Goal: Use online tool/utility

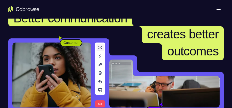
scroll to position [65, 0]
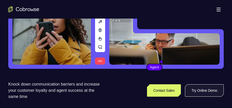
click at [197, 90] on link "Try Online Demo" at bounding box center [204, 90] width 39 height 12
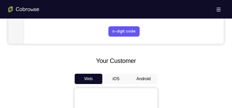
scroll to position [233, 0]
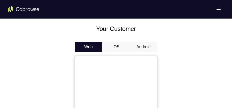
click at [141, 48] on button "Android" at bounding box center [144, 47] width 28 height 10
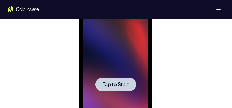
scroll to position [0, 0]
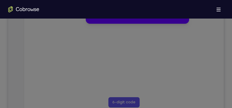
scroll to position [129, 0]
click at [98, 20] on button "Maybe later" at bounding box center [99, 17] width 18 height 6
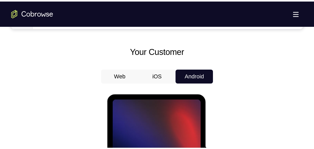
scroll to position [309, 0]
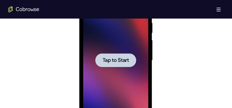
click at [106, 59] on span "Tap to Start" at bounding box center [115, 60] width 26 height 5
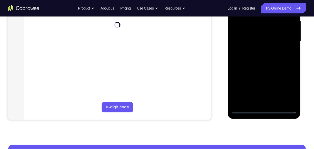
click at [232, 108] on div at bounding box center [263, 41] width 65 height 145
click at [232, 91] on div at bounding box center [263, 41] width 65 height 145
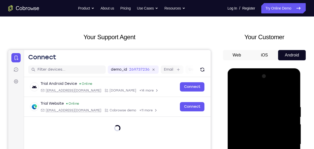
drag, startPoint x: 253, startPoint y: 91, endPoint x: 377, endPoint y: 93, distance: 123.3
click at [232, 91] on div at bounding box center [263, 144] width 65 height 145
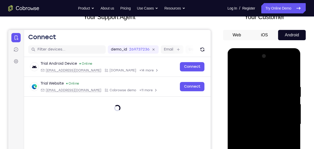
scroll to position [86, 0]
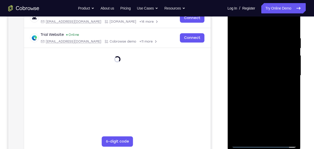
click at [232, 75] on div at bounding box center [263, 75] width 65 height 145
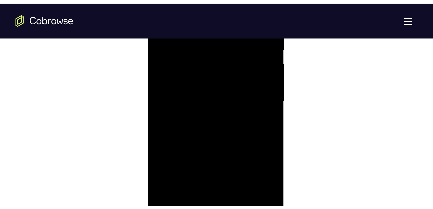
scroll to position [336, 0]
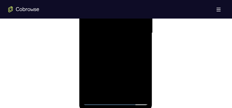
click at [111, 42] on div at bounding box center [115, 33] width 65 height 145
click at [107, 29] on div at bounding box center [115, 33] width 65 height 145
click at [108, 35] on div at bounding box center [115, 33] width 65 height 145
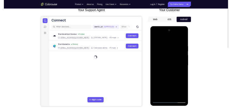
scroll to position [78, 0]
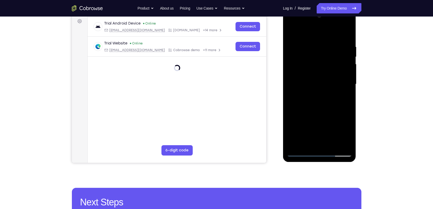
click at [232, 104] on div at bounding box center [319, 84] width 65 height 145
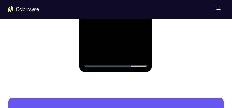
scroll to position [323, 0]
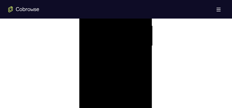
click at [144, 66] on div at bounding box center [115, 46] width 65 height 145
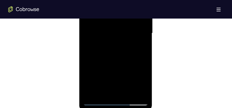
scroll to position [336, 0]
click at [128, 95] on div at bounding box center [115, 33] width 65 height 145
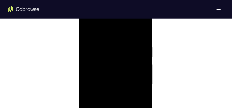
scroll to position [310, 0]
click at [113, 86] on div at bounding box center [115, 59] width 65 height 145
click at [122, 56] on div at bounding box center [115, 59] width 65 height 145
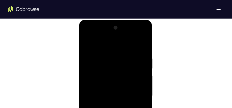
scroll to position [271, 0]
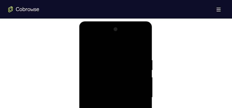
drag, startPoint x: 98, startPoint y: 45, endPoint x: 101, endPoint y: 25, distance: 20.7
click at [101, 25] on div at bounding box center [115, 97] width 65 height 145
drag, startPoint x: 147, startPoint y: 65, endPoint x: 140, endPoint y: 88, distance: 23.8
click at [140, 88] on div at bounding box center [115, 97] width 65 height 145
drag, startPoint x: 140, startPoint y: 82, endPoint x: 134, endPoint y: 96, distance: 14.7
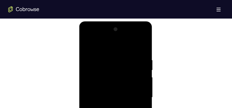
click at [134, 96] on div at bounding box center [115, 97] width 65 height 145
drag, startPoint x: 136, startPoint y: 66, endPoint x: 132, endPoint y: 99, distance: 33.2
click at [132, 99] on div at bounding box center [115, 97] width 65 height 145
drag, startPoint x: 132, startPoint y: 66, endPoint x: 132, endPoint y: 95, distance: 29.5
click at [132, 95] on div at bounding box center [115, 97] width 65 height 145
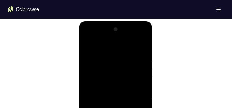
drag, startPoint x: 126, startPoint y: 82, endPoint x: 127, endPoint y: 91, distance: 9.6
click at [127, 91] on div at bounding box center [115, 97] width 65 height 145
drag, startPoint x: 132, startPoint y: 62, endPoint x: 129, endPoint y: 95, distance: 33.3
click at [129, 95] on div at bounding box center [115, 97] width 65 height 145
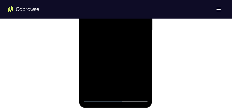
scroll to position [375, 0]
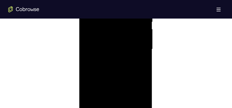
scroll to position [323, 0]
click at [116, 55] on div at bounding box center [115, 46] width 65 height 145
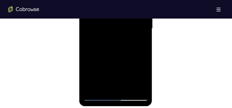
scroll to position [375, 0]
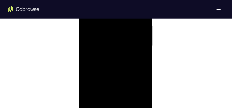
scroll to position [284, 0]
click at [108, 45] on div at bounding box center [115, 84] width 65 height 145
click at [140, 58] on div at bounding box center [115, 84] width 65 height 145
click at [87, 62] on div at bounding box center [115, 59] width 65 height 145
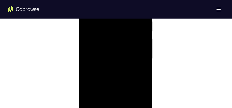
click at [141, 48] on div at bounding box center [115, 59] width 65 height 145
click at [120, 60] on div at bounding box center [115, 59] width 65 height 145
click at [116, 54] on div at bounding box center [115, 59] width 65 height 145
click at [142, 55] on div at bounding box center [115, 59] width 65 height 145
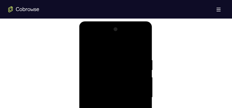
click at [89, 45] on div at bounding box center [115, 97] width 65 height 145
click at [145, 65] on div at bounding box center [115, 97] width 65 height 145
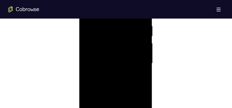
scroll to position [310, 0]
click at [141, 65] on div at bounding box center [115, 59] width 65 height 145
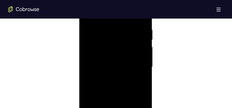
scroll to position [297, 0]
click at [141, 65] on div at bounding box center [115, 71] width 65 height 145
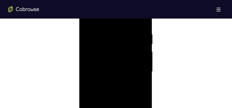
click at [141, 65] on div at bounding box center [115, 71] width 65 height 145
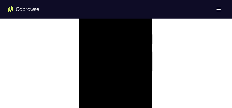
drag, startPoint x: 90, startPoint y: 65, endPoint x: 139, endPoint y: 65, distance: 48.8
click at [139, 65] on div at bounding box center [115, 71] width 65 height 145
click at [97, 33] on div at bounding box center [115, 84] width 65 height 145
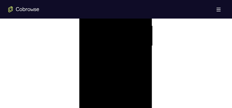
click at [109, 78] on div at bounding box center [115, 46] width 65 height 145
click at [120, 78] on div at bounding box center [115, 46] width 65 height 145
drag, startPoint x: 120, startPoint y: 76, endPoint x: 124, endPoint y: 34, distance: 42.3
click at [124, 34] on div at bounding box center [115, 33] width 65 height 145
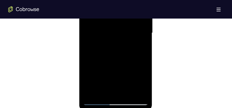
drag, startPoint x: 124, startPoint y: 64, endPoint x: 124, endPoint y: 23, distance: 41.6
click at [124, 23] on div at bounding box center [115, 33] width 65 height 145
drag, startPoint x: 123, startPoint y: 70, endPoint x: 123, endPoint y: 24, distance: 45.7
click at [123, 24] on div at bounding box center [115, 33] width 65 height 145
drag, startPoint x: 122, startPoint y: 65, endPoint x: 123, endPoint y: 24, distance: 41.1
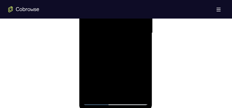
click at [123, 24] on div at bounding box center [115, 33] width 65 height 145
click at [119, 31] on div at bounding box center [115, 33] width 65 height 145
click at [90, 95] on div at bounding box center [115, 33] width 65 height 145
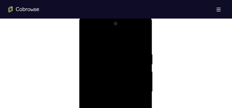
scroll to position [271, 0]
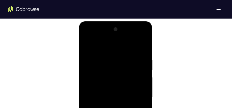
drag, startPoint x: 128, startPoint y: 93, endPoint x: 139, endPoint y: 95, distance: 10.9
click at [139, 108] on div at bounding box center [115, 97] width 65 height 145
click at [109, 57] on div at bounding box center [115, 97] width 65 height 145
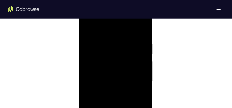
scroll to position [284, 0]
click at [141, 53] on div at bounding box center [115, 84] width 65 height 145
click at [142, 35] on div at bounding box center [115, 84] width 65 height 145
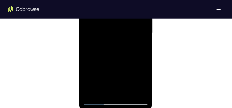
click at [144, 55] on div at bounding box center [115, 33] width 65 height 145
click at [143, 55] on div at bounding box center [115, 33] width 65 height 145
drag, startPoint x: 135, startPoint y: 69, endPoint x: 135, endPoint y: 31, distance: 38.0
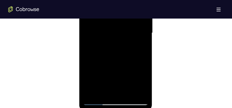
click at [135, 31] on div at bounding box center [115, 33] width 65 height 145
drag, startPoint x: 135, startPoint y: 53, endPoint x: 132, endPoint y: 26, distance: 26.8
click at [132, 26] on div at bounding box center [115, 33] width 65 height 145
drag, startPoint x: 133, startPoint y: 51, endPoint x: 132, endPoint y: 20, distance: 31.3
click at [132, 20] on div at bounding box center [115, 33] width 65 height 145
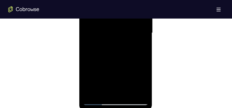
drag, startPoint x: 121, startPoint y: 59, endPoint x: 127, endPoint y: 27, distance: 32.0
click at [127, 27] on div at bounding box center [115, 33] width 65 height 145
click at [143, 50] on div at bounding box center [115, 33] width 65 height 145
click at [144, 47] on div at bounding box center [115, 33] width 65 height 145
click at [143, 49] on div at bounding box center [115, 33] width 65 height 145
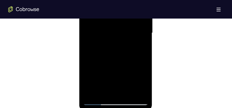
click at [143, 49] on div at bounding box center [115, 33] width 65 height 145
click at [144, 48] on div at bounding box center [115, 33] width 65 height 145
click at [145, 48] on div at bounding box center [115, 33] width 65 height 145
drag, startPoint x: 137, startPoint y: 49, endPoint x: 137, endPoint y: 5, distance: 44.4
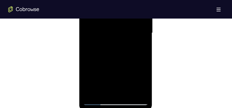
click at [137, 5] on div at bounding box center [115, 33] width 65 height 145
drag, startPoint x: 133, startPoint y: 24, endPoint x: 135, endPoint y: 8, distance: 16.7
click at [135, 8] on div at bounding box center [115, 33] width 65 height 145
drag, startPoint x: 132, startPoint y: 51, endPoint x: 135, endPoint y: -6, distance: 57.2
click at [135, 0] on div at bounding box center [115, 33] width 65 height 145
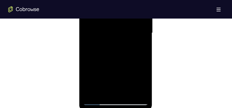
drag, startPoint x: 127, startPoint y: 51, endPoint x: 134, endPoint y: -3, distance: 54.2
click at [134, 0] on div at bounding box center [115, 33] width 65 height 145
drag, startPoint x: 126, startPoint y: 54, endPoint x: 135, endPoint y: -1, distance: 55.6
click at [135, 0] on div at bounding box center [115, 33] width 65 height 145
drag, startPoint x: 123, startPoint y: 70, endPoint x: 132, endPoint y: 1, distance: 69.6
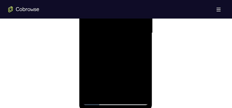
click at [132, 1] on div at bounding box center [115, 33] width 65 height 145
drag, startPoint x: 123, startPoint y: 43, endPoint x: 126, endPoint y: 29, distance: 14.7
click at [126, 29] on div at bounding box center [115, 33] width 65 height 145
drag, startPoint x: 127, startPoint y: 59, endPoint x: 136, endPoint y: 4, distance: 56.4
click at [136, 4] on div at bounding box center [115, 33] width 65 height 145
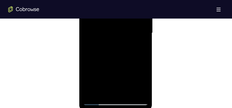
drag, startPoint x: 120, startPoint y: 66, endPoint x: 129, endPoint y: 12, distance: 54.7
click at [129, 12] on div at bounding box center [115, 33] width 65 height 145
drag, startPoint x: 122, startPoint y: 45, endPoint x: 133, endPoint y: 7, distance: 39.8
click at [133, 7] on div at bounding box center [115, 33] width 65 height 145
drag, startPoint x: 118, startPoint y: 61, endPoint x: 134, endPoint y: 1, distance: 62.2
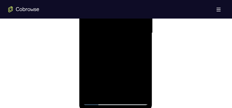
click at [134, 1] on div at bounding box center [115, 33] width 65 height 145
drag, startPoint x: 133, startPoint y: 13, endPoint x: 138, endPoint y: -3, distance: 16.0
click at [138, 0] on div at bounding box center [115, 33] width 65 height 145
drag, startPoint x: 122, startPoint y: 52, endPoint x: 131, endPoint y: 1, distance: 51.9
click at [131, 1] on div at bounding box center [115, 33] width 65 height 145
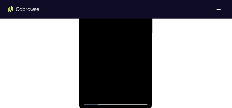
drag, startPoint x: 116, startPoint y: 53, endPoint x: 119, endPoint y: 41, distance: 12.9
click at [119, 41] on div at bounding box center [115, 33] width 65 height 145
drag, startPoint x: 127, startPoint y: 14, endPoint x: 132, endPoint y: -7, distance: 21.9
click at [132, 0] on div at bounding box center [115, 33] width 65 height 145
drag, startPoint x: 117, startPoint y: 44, endPoint x: 205, endPoint y: -26, distance: 112.7
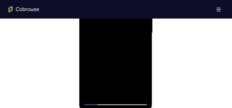
click at [125, 15] on div at bounding box center [115, 33] width 65 height 145
drag, startPoint x: 121, startPoint y: 44, endPoint x: 125, endPoint y: 32, distance: 12.4
click at [125, 32] on div at bounding box center [115, 33] width 65 height 145
drag, startPoint x: 133, startPoint y: 52, endPoint x: 215, endPoint y: -25, distance: 112.6
click at [136, 18] on div at bounding box center [115, 33] width 65 height 145
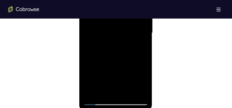
drag, startPoint x: 118, startPoint y: 56, endPoint x: 121, endPoint y: 19, distance: 37.3
click at [121, 19] on div at bounding box center [115, 33] width 65 height 145
drag, startPoint x: 124, startPoint y: 51, endPoint x: 132, endPoint y: 19, distance: 33.1
click at [132, 19] on div at bounding box center [115, 33] width 65 height 145
drag, startPoint x: 129, startPoint y: 31, endPoint x: 135, endPoint y: 33, distance: 6.5
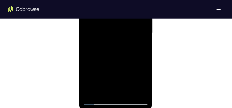
click at [135, 33] on div at bounding box center [115, 33] width 65 height 145
drag, startPoint x: 124, startPoint y: 64, endPoint x: 134, endPoint y: 17, distance: 48.2
click at [134, 17] on div at bounding box center [115, 33] width 65 height 145
drag, startPoint x: 129, startPoint y: 56, endPoint x: 135, endPoint y: 24, distance: 32.3
click at [135, 24] on div at bounding box center [115, 33] width 65 height 145
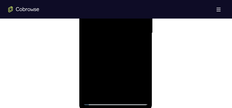
drag, startPoint x: 121, startPoint y: 72, endPoint x: 131, endPoint y: 34, distance: 39.2
click at [131, 34] on div at bounding box center [115, 33] width 65 height 145
drag, startPoint x: 129, startPoint y: 56, endPoint x: 127, endPoint y: 27, distance: 28.5
click at [127, 27] on div at bounding box center [115, 33] width 65 height 145
drag, startPoint x: 129, startPoint y: 68, endPoint x: 132, endPoint y: 23, distance: 45.6
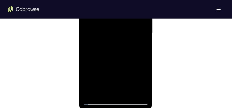
click at [135, 18] on div at bounding box center [115, 33] width 65 height 145
drag, startPoint x: 128, startPoint y: 51, endPoint x: 128, endPoint y: 36, distance: 15.3
click at [128, 36] on div at bounding box center [115, 33] width 65 height 145
drag, startPoint x: 134, startPoint y: 50, endPoint x: 142, endPoint y: 41, distance: 11.7
click at [142, 41] on div at bounding box center [115, 33] width 65 height 145
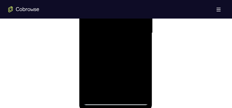
drag, startPoint x: 135, startPoint y: 72, endPoint x: 141, endPoint y: 5, distance: 66.4
click at [141, 5] on div at bounding box center [115, 33] width 65 height 145
drag, startPoint x: 132, startPoint y: 71, endPoint x: 137, endPoint y: 20, distance: 50.9
click at [137, 20] on div at bounding box center [115, 33] width 65 height 145
drag, startPoint x: 131, startPoint y: 71, endPoint x: 213, endPoint y: -26, distance: 127.2
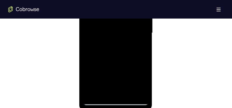
click at [134, 17] on div at bounding box center [115, 33] width 65 height 145
drag, startPoint x: 129, startPoint y: 75, endPoint x: 133, endPoint y: 36, distance: 39.0
click at [133, 36] on div at bounding box center [115, 33] width 65 height 145
drag, startPoint x: 129, startPoint y: 70, endPoint x: 217, endPoint y: -25, distance: 129.1
click at [137, 18] on div at bounding box center [115, 33] width 65 height 145
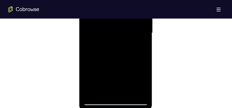
drag, startPoint x: 126, startPoint y: 62, endPoint x: 134, endPoint y: 11, distance: 51.6
click at [134, 11] on div at bounding box center [115, 33] width 65 height 145
drag, startPoint x: 128, startPoint y: 62, endPoint x: 134, endPoint y: 25, distance: 37.1
click at [134, 25] on div at bounding box center [115, 33] width 65 height 145
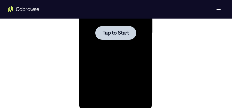
click at [115, 30] on span "Tap to Start" at bounding box center [115, 32] width 26 height 5
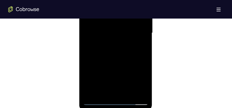
click at [118, 101] on div at bounding box center [115, 33] width 65 height 145
click at [137, 81] on div at bounding box center [115, 33] width 65 height 145
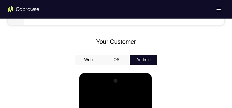
scroll to position [258, 0]
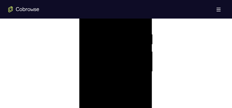
click at [111, 81] on div at bounding box center [115, 71] width 65 height 145
click at [109, 68] on div at bounding box center [115, 71] width 65 height 145
click at [120, 70] on div at bounding box center [115, 71] width 65 height 145
drag, startPoint x: 121, startPoint y: 23, endPoint x: 122, endPoint y: 12, distance: 10.9
click at [122, 12] on div at bounding box center [115, 71] width 65 height 145
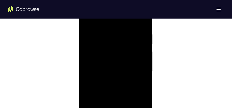
click at [144, 26] on div at bounding box center [115, 71] width 65 height 145
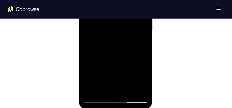
scroll to position [310, 0]
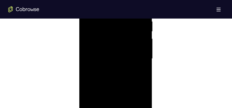
click at [143, 80] on div at bounding box center [115, 59] width 65 height 145
click at [144, 82] on div at bounding box center [115, 59] width 65 height 145
click at [145, 67] on div at bounding box center [115, 46] width 65 height 145
click at [144, 68] on div at bounding box center [115, 46] width 65 height 145
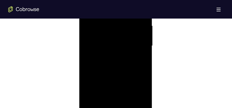
click at [145, 69] on div at bounding box center [115, 46] width 65 height 145
drag, startPoint x: 122, startPoint y: 49, endPoint x: 125, endPoint y: 39, distance: 10.7
click at [125, 39] on div at bounding box center [115, 71] width 65 height 145
drag, startPoint x: 126, startPoint y: 68, endPoint x: 133, endPoint y: 37, distance: 32.5
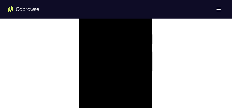
click at [133, 37] on div at bounding box center [115, 71] width 65 height 145
drag, startPoint x: 125, startPoint y: 79, endPoint x: 133, endPoint y: 49, distance: 31.1
click at [133, 49] on div at bounding box center [115, 71] width 65 height 145
drag, startPoint x: 120, startPoint y: 86, endPoint x: 128, endPoint y: 53, distance: 33.3
click at [128, 53] on div at bounding box center [115, 71] width 65 height 145
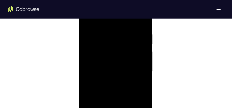
click at [143, 73] on div at bounding box center [115, 71] width 65 height 145
click at [144, 73] on div at bounding box center [115, 71] width 65 height 145
drag, startPoint x: 132, startPoint y: 87, endPoint x: 140, endPoint y: 41, distance: 46.6
click at [140, 41] on div at bounding box center [115, 71] width 65 height 145
drag, startPoint x: 129, startPoint y: 78, endPoint x: 137, endPoint y: 37, distance: 42.4
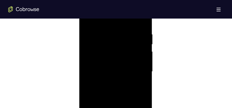
click at [137, 37] on div at bounding box center [115, 71] width 65 height 145
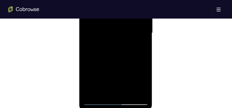
drag, startPoint x: 119, startPoint y: 59, endPoint x: 125, endPoint y: 24, distance: 35.6
click at [125, 24] on div at bounding box center [115, 33] width 65 height 145
drag, startPoint x: 122, startPoint y: 37, endPoint x: 123, endPoint y: 28, distance: 9.6
click at [123, 28] on div at bounding box center [115, 33] width 65 height 145
drag, startPoint x: 124, startPoint y: 34, endPoint x: 124, endPoint y: 55, distance: 21.2
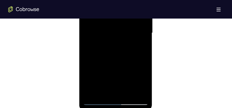
click at [124, 55] on div at bounding box center [115, 33] width 65 height 145
drag, startPoint x: 131, startPoint y: 76, endPoint x: 125, endPoint y: 34, distance: 43.0
click at [124, 31] on div at bounding box center [115, 33] width 65 height 145
drag, startPoint x: 126, startPoint y: 67, endPoint x: 129, endPoint y: 26, distance: 41.4
click at [129, 26] on div at bounding box center [115, 33] width 65 height 145
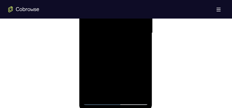
drag, startPoint x: 121, startPoint y: 35, endPoint x: 120, endPoint y: 78, distance: 42.4
click at [120, 78] on div at bounding box center [115, 33] width 65 height 145
drag, startPoint x: 117, startPoint y: 43, endPoint x: 114, endPoint y: 67, distance: 23.6
click at [114, 67] on div at bounding box center [115, 33] width 65 height 145
drag, startPoint x: 125, startPoint y: 47, endPoint x: 107, endPoint y: 73, distance: 31.2
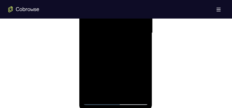
click at [118, 62] on div at bounding box center [115, 33] width 65 height 145
click at [91, 93] on div at bounding box center [115, 33] width 65 height 145
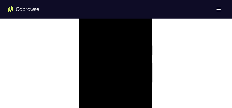
scroll to position [271, 0]
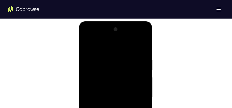
click at [109, 53] on div at bounding box center [115, 97] width 65 height 145
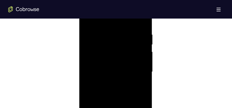
scroll to position [297, 0]
click at [142, 39] on div at bounding box center [115, 71] width 65 height 145
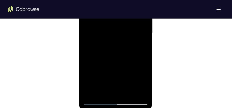
drag, startPoint x: 139, startPoint y: 10, endPoint x: 73, endPoint y: 46, distance: 75.4
click at [79, 46] on html "Online web based iOS Simulators and Android Emulators. Run iPhone, iPad, Mobile…" at bounding box center [116, 34] width 74 height 155
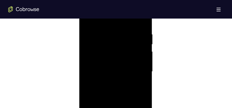
drag, startPoint x: 135, startPoint y: 50, endPoint x: 70, endPoint y: 51, distance: 64.3
click at [79, 51] on html "Online web based iOS Simulators and Android Emulators. Run iPhone, iPad, Mobile…" at bounding box center [116, 73] width 74 height 155
drag, startPoint x: 144, startPoint y: 46, endPoint x: 87, endPoint y: 50, distance: 57.5
click at [88, 50] on div at bounding box center [115, 71] width 65 height 145
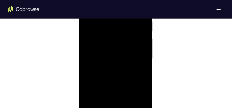
click at [139, 50] on div at bounding box center [115, 59] width 65 height 145
click at [141, 52] on div at bounding box center [115, 59] width 65 height 145
click at [142, 53] on div at bounding box center [115, 71] width 65 height 145
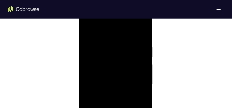
click at [142, 54] on div at bounding box center [115, 84] width 65 height 145
click at [142, 54] on div at bounding box center [115, 59] width 65 height 145
click at [141, 55] on div at bounding box center [115, 71] width 65 height 145
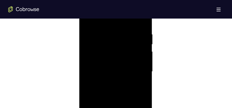
drag, startPoint x: 130, startPoint y: 60, endPoint x: 232, endPoint y: 55, distance: 101.7
click at [153, 59] on html "Online web based iOS Simulators and Android Emulators. Run iPhone, iPad, Mobile…" at bounding box center [116, 73] width 74 height 155
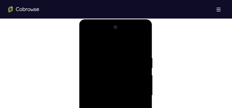
scroll to position [271, 0]
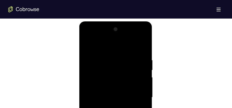
drag, startPoint x: 99, startPoint y: 77, endPoint x: 124, endPoint y: 78, distance: 24.3
click at [124, 78] on div at bounding box center [115, 97] width 65 height 145
drag, startPoint x: 134, startPoint y: 74, endPoint x: 94, endPoint y: 76, distance: 40.9
click at [97, 76] on div at bounding box center [115, 97] width 65 height 145
click at [91, 74] on div at bounding box center [115, 97] width 65 height 145
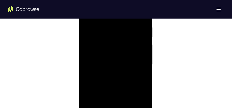
scroll to position [310, 0]
drag, startPoint x: 131, startPoint y: 56, endPoint x: 109, endPoint y: 57, distance: 22.0
click at [85, 57] on div at bounding box center [115, 59] width 65 height 145
drag, startPoint x: 136, startPoint y: 51, endPoint x: 96, endPoint y: 53, distance: 40.6
click at [97, 53] on div at bounding box center [115, 59] width 65 height 145
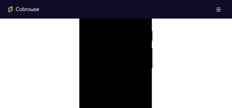
scroll to position [284, 0]
click at [136, 58] on div at bounding box center [115, 84] width 65 height 145
click at [141, 59] on div at bounding box center [115, 84] width 65 height 145
click at [140, 60] on div at bounding box center [115, 84] width 65 height 145
drag, startPoint x: 101, startPoint y: 65, endPoint x: 138, endPoint y: 65, distance: 37.0
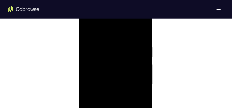
click at [138, 65] on div at bounding box center [115, 84] width 65 height 145
click at [139, 66] on div at bounding box center [115, 71] width 65 height 145
click at [138, 64] on div at bounding box center [115, 71] width 65 height 145
click at [141, 56] on div at bounding box center [115, 71] width 65 height 145
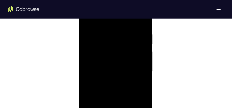
drag, startPoint x: 107, startPoint y: 63, endPoint x: 154, endPoint y: 62, distance: 46.3
click at [153, 62] on html "Online web based iOS Simulators and Android Emulators. Run iPhone, iPad, Mobile…" at bounding box center [116, 73] width 74 height 155
drag, startPoint x: 93, startPoint y: 62, endPoint x: 142, endPoint y: 56, distance: 49.5
click at [142, 56] on div at bounding box center [115, 59] width 65 height 145
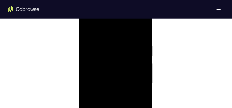
scroll to position [284, 0]
click at [91, 73] on div at bounding box center [115, 84] width 65 height 145
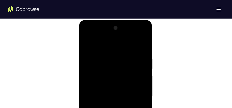
scroll to position [271, 0]
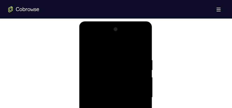
click at [142, 48] on div at bounding box center [115, 97] width 65 height 145
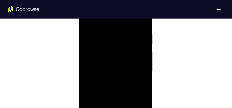
scroll to position [258, 0]
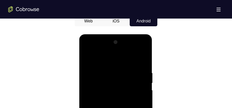
drag, startPoint x: 125, startPoint y: 60, endPoint x: 130, endPoint y: 115, distance: 55.3
drag, startPoint x: 118, startPoint y: 72, endPoint x: 122, endPoint y: 115, distance: 43.1
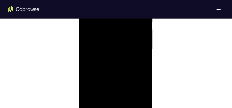
scroll to position [284, 0]
drag, startPoint x: 134, startPoint y: 47, endPoint x: 117, endPoint y: 47, distance: 17.1
click at [117, 47] on div at bounding box center [115, 84] width 65 height 145
drag, startPoint x: 139, startPoint y: 43, endPoint x: 107, endPoint y: 44, distance: 31.8
click at [107, 44] on div at bounding box center [115, 84] width 65 height 145
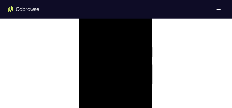
drag, startPoint x: 136, startPoint y: 43, endPoint x: 95, endPoint y: 46, distance: 41.7
click at [91, 46] on div at bounding box center [115, 84] width 65 height 145
drag, startPoint x: 135, startPoint y: 42, endPoint x: 104, endPoint y: 45, distance: 31.1
click at [104, 45] on div at bounding box center [115, 84] width 65 height 145
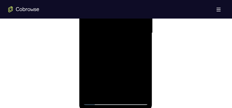
click at [146, 55] on div at bounding box center [115, 33] width 65 height 145
click at [147, 55] on div at bounding box center [115, 33] width 65 height 145
click at [146, 55] on div at bounding box center [115, 33] width 65 height 145
click at [146, 56] on div at bounding box center [115, 33] width 65 height 145
click at [145, 56] on div at bounding box center [115, 33] width 65 height 145
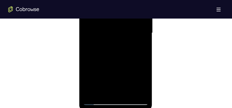
click at [145, 56] on div at bounding box center [115, 33] width 65 height 145
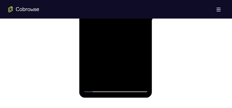
click at [116, 82] on div at bounding box center [115, 20] width 65 height 145
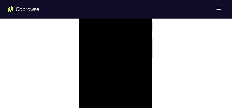
scroll to position [323, 0]
drag, startPoint x: 125, startPoint y: 81, endPoint x: 133, endPoint y: 0, distance: 81.8
click at [133, 0] on div at bounding box center [115, 46] width 65 height 145
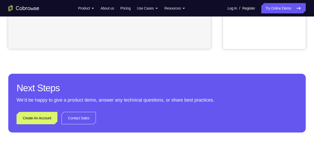
scroll to position [265, 0]
